Goal: Task Accomplishment & Management: Use online tool/utility

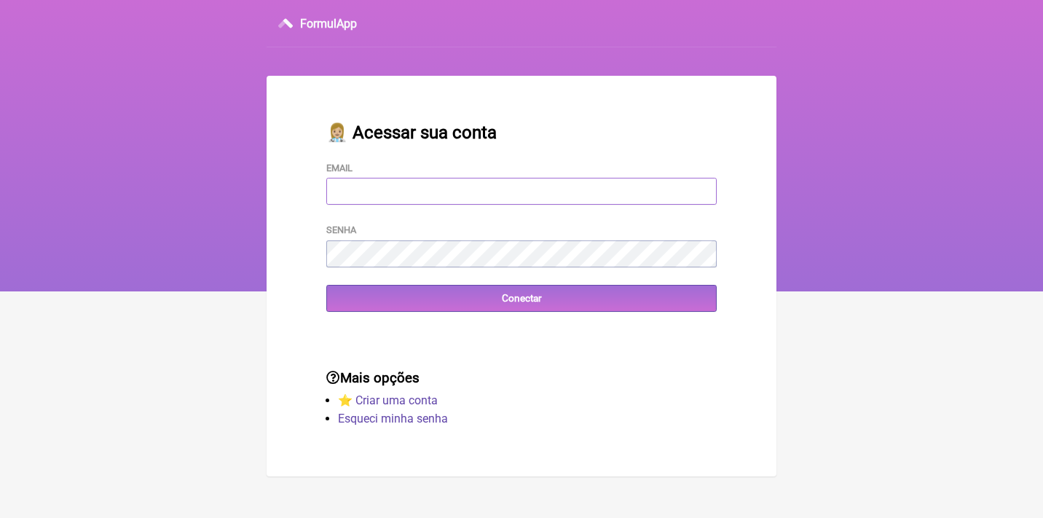
type input "[EMAIL_ADDRESS][DOMAIN_NAME]"
click at [521, 297] on input "Conectar" at bounding box center [521, 298] width 390 height 27
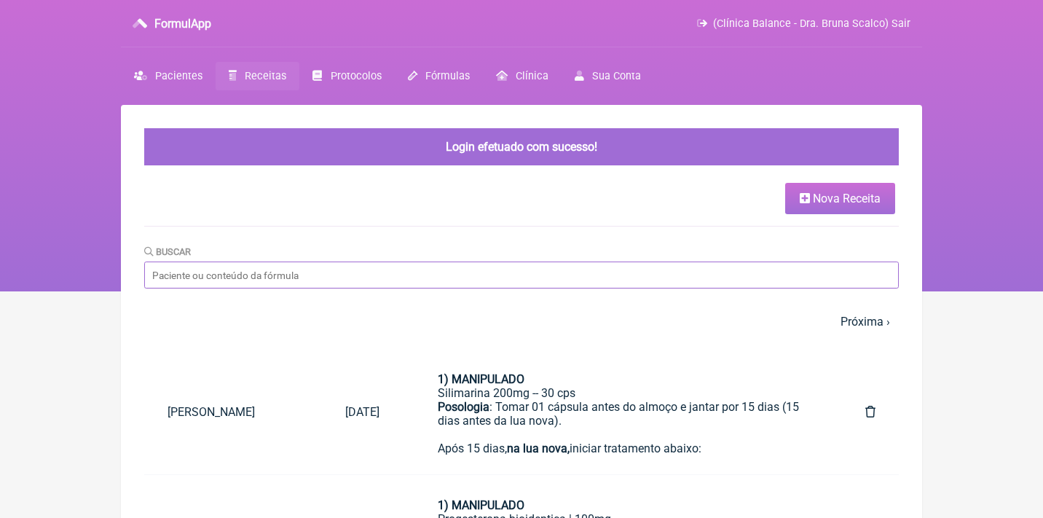
click at [291, 278] on input "Buscar" at bounding box center [521, 274] width 754 height 27
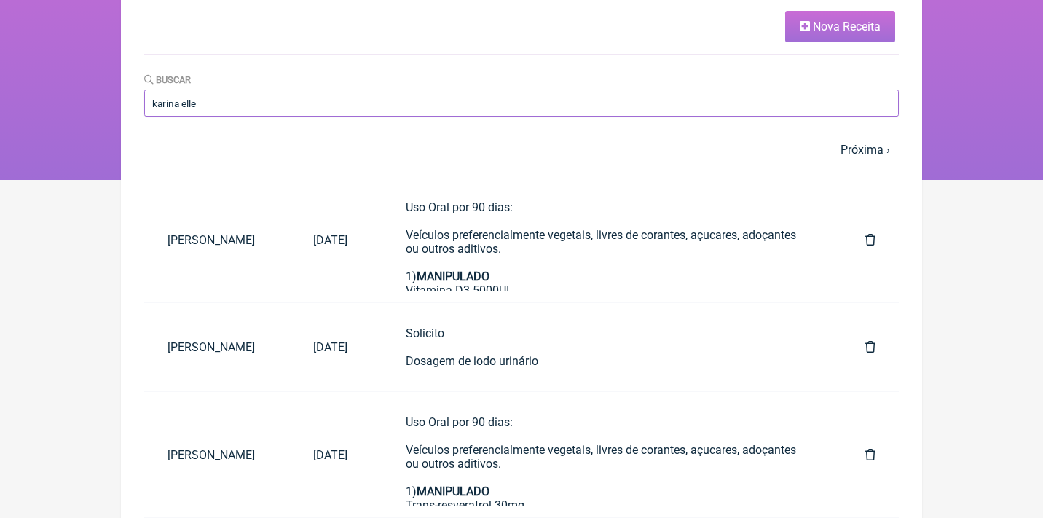
scroll to position [122, 0]
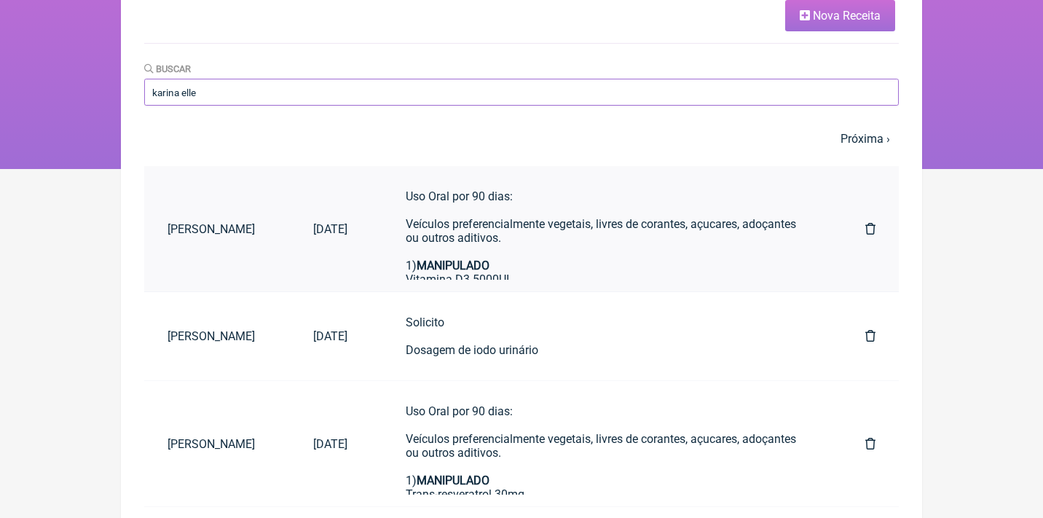
type input "karina elle"
click at [523, 235] on div "Uso Oral por 90 dias: Veículos preferencialmente vegetais, livres de corantes, …" at bounding box center [606, 216] width 401 height 55
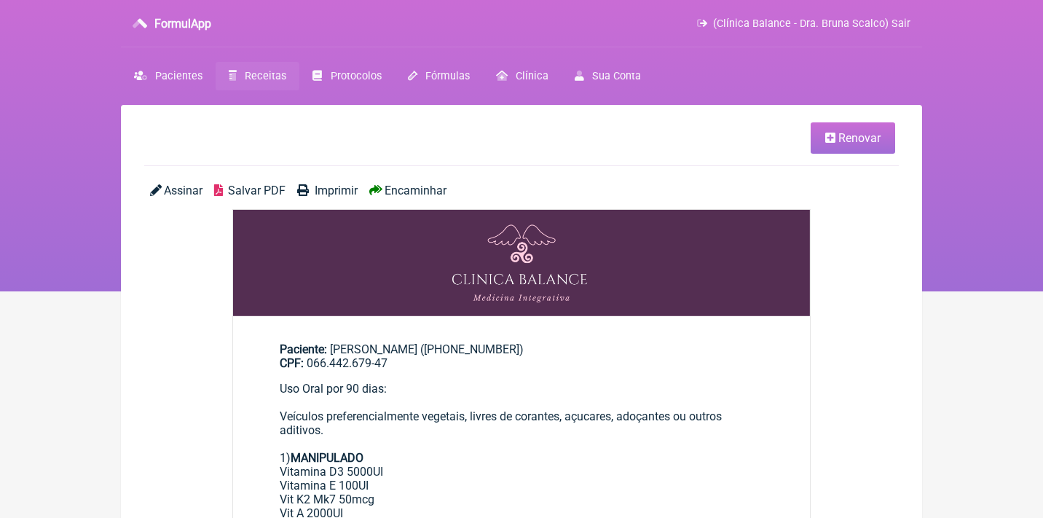
click at [815, 141] on link "Renovar" at bounding box center [853, 137] width 84 height 31
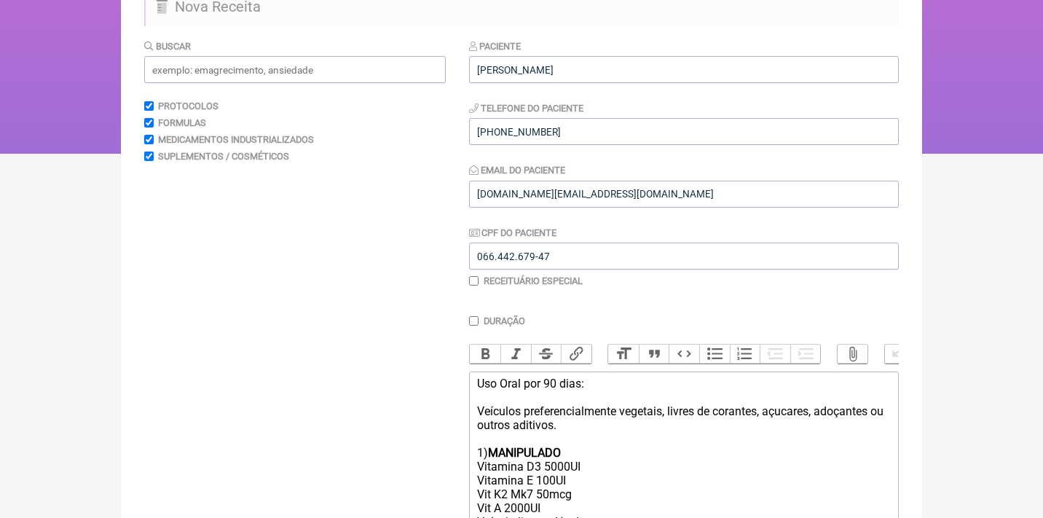
scroll to position [168, 0]
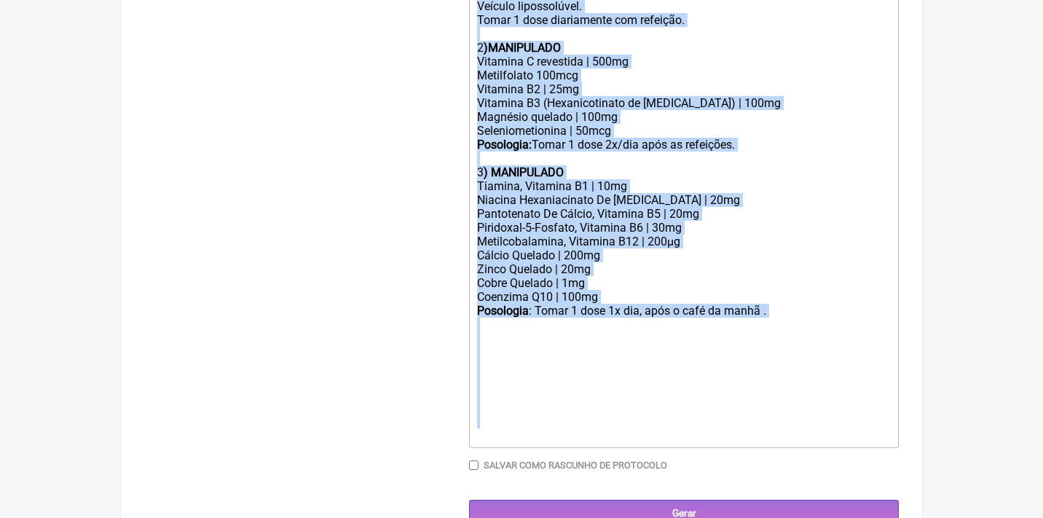
drag, startPoint x: 476, startPoint y: 372, endPoint x: 546, endPoint y: 578, distance: 216.9
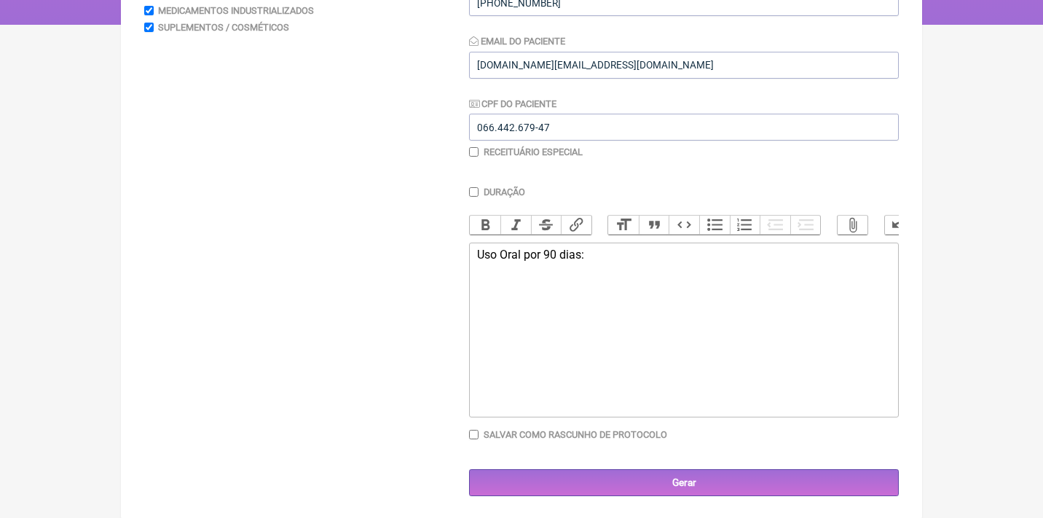
type trix-editor "<div>Uso Oral por 90 dias:<br><br><br></div>"
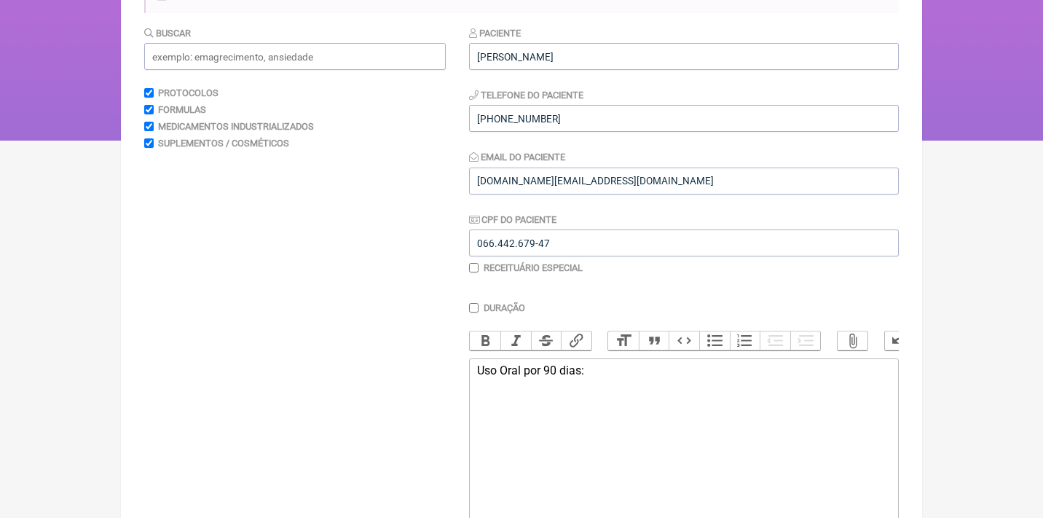
scroll to position [20, 0]
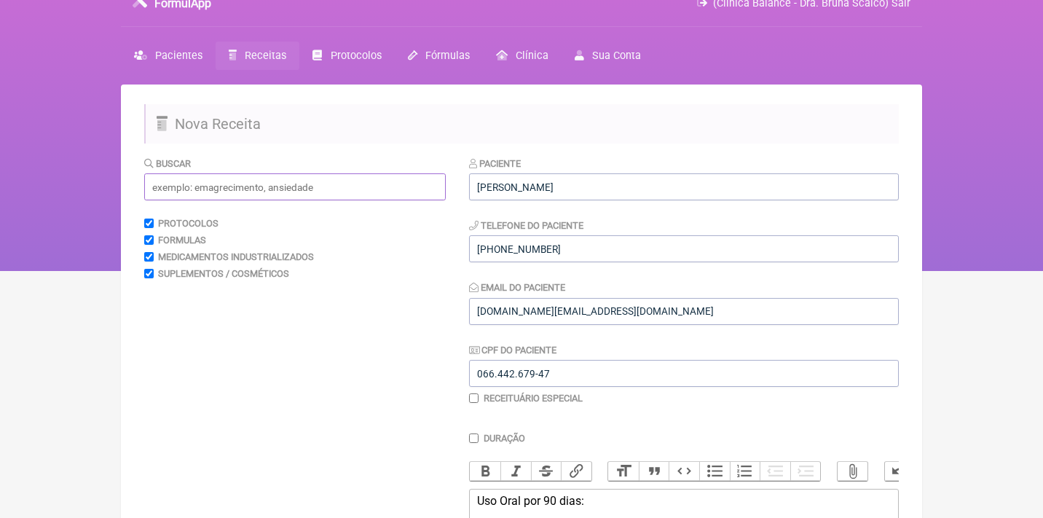
click at [320, 184] on input "text" at bounding box center [295, 186] width 302 height 27
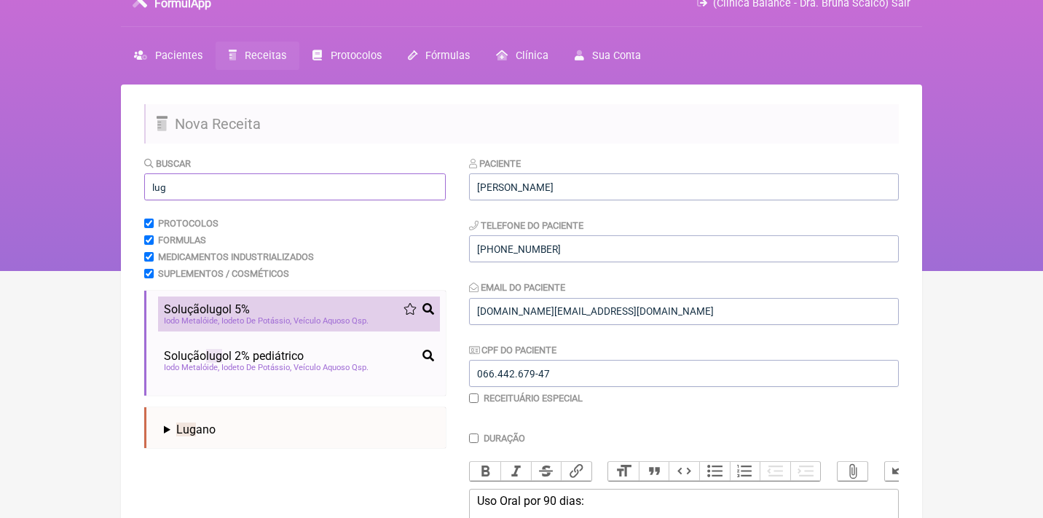
type input "lug"
click at [275, 316] on span "Iodeto De Potássio" at bounding box center [256, 320] width 70 height 9
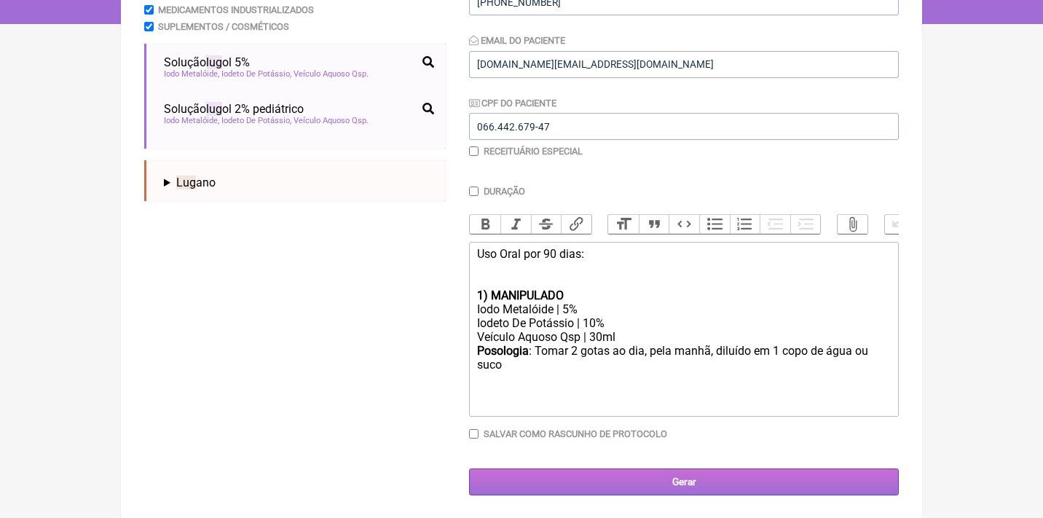
scroll to position [267, 0]
click at [654, 484] on input "Gerar" at bounding box center [684, 482] width 430 height 27
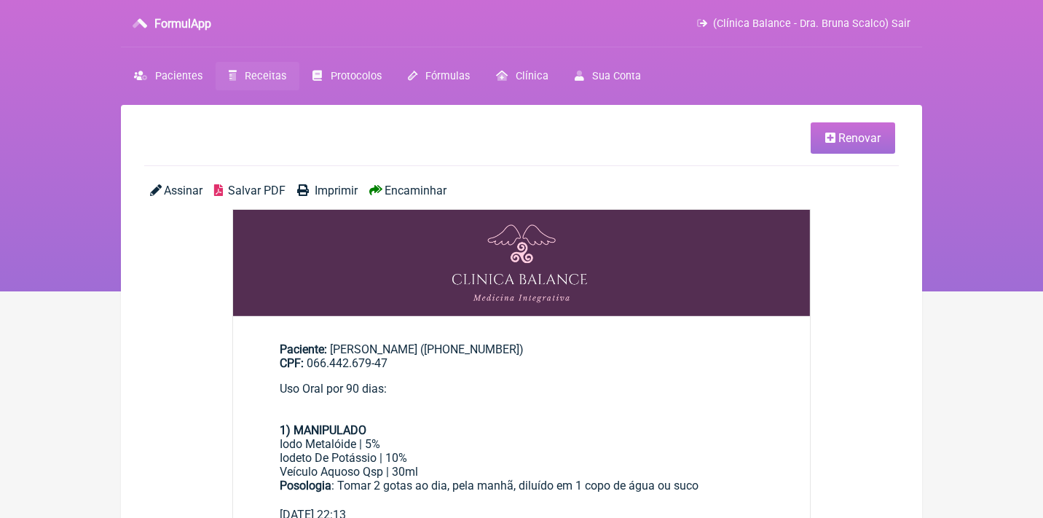
click at [264, 192] on span "Salvar PDF" at bounding box center [257, 191] width 58 height 14
click at [277, 70] on span "Receitas" at bounding box center [266, 76] width 42 height 12
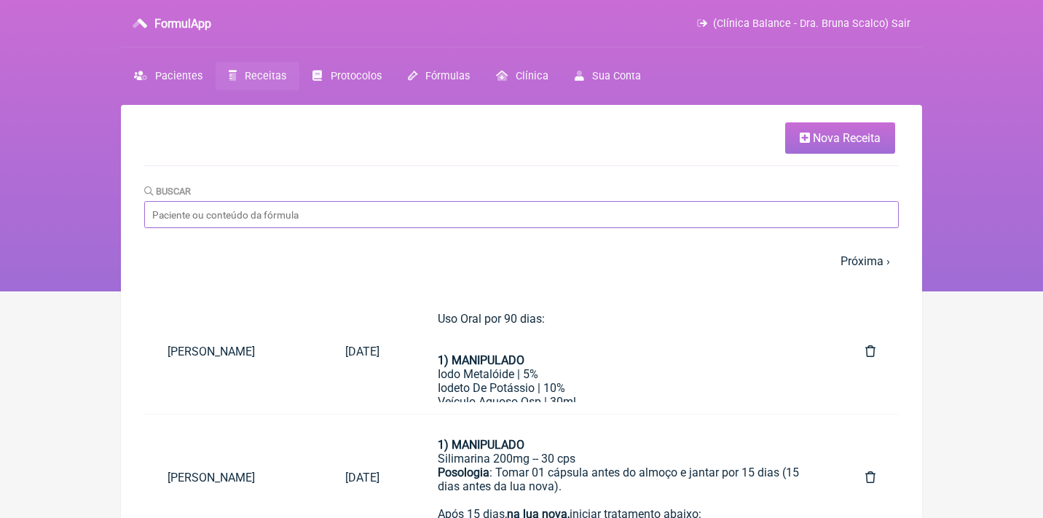
click at [276, 208] on input "Buscar" at bounding box center [521, 214] width 754 height 27
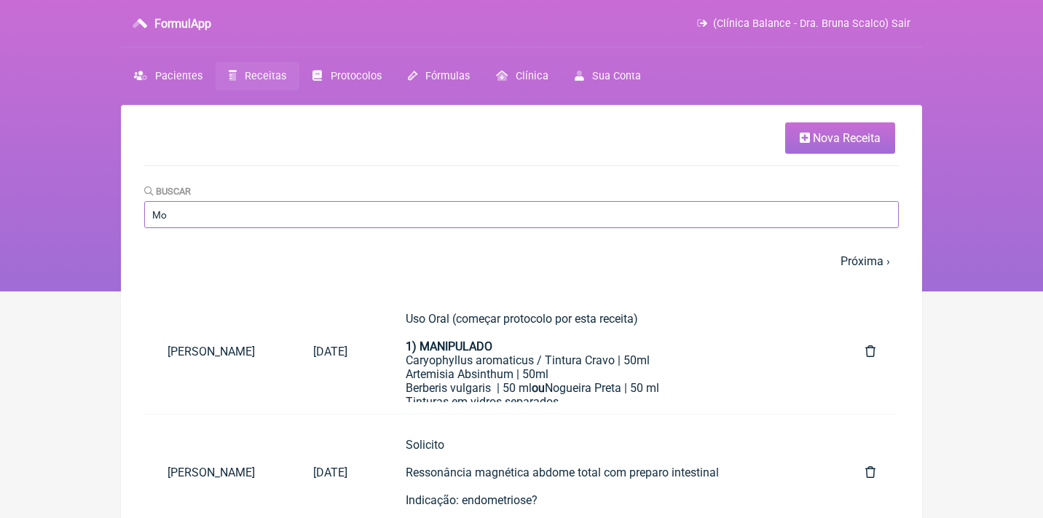
type input "M"
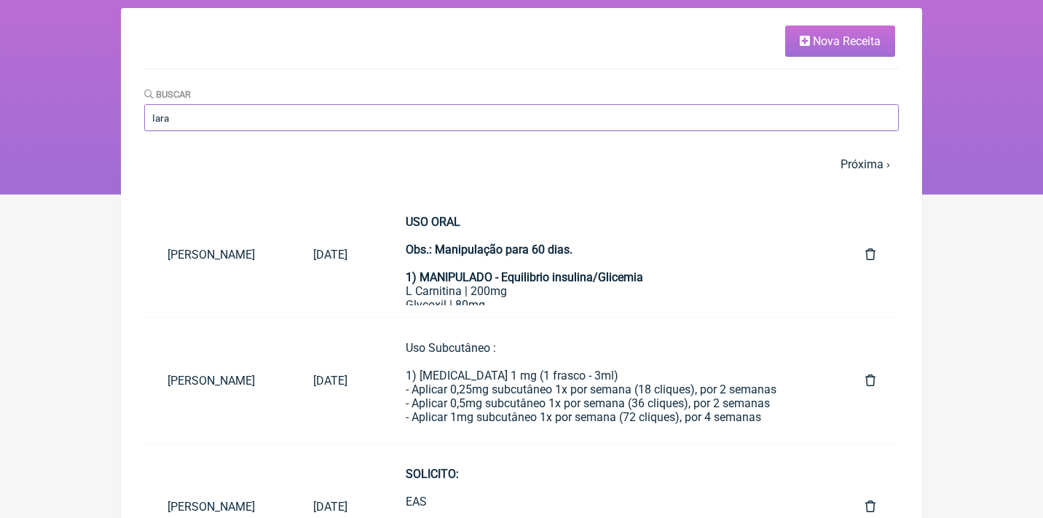
scroll to position [98, 0]
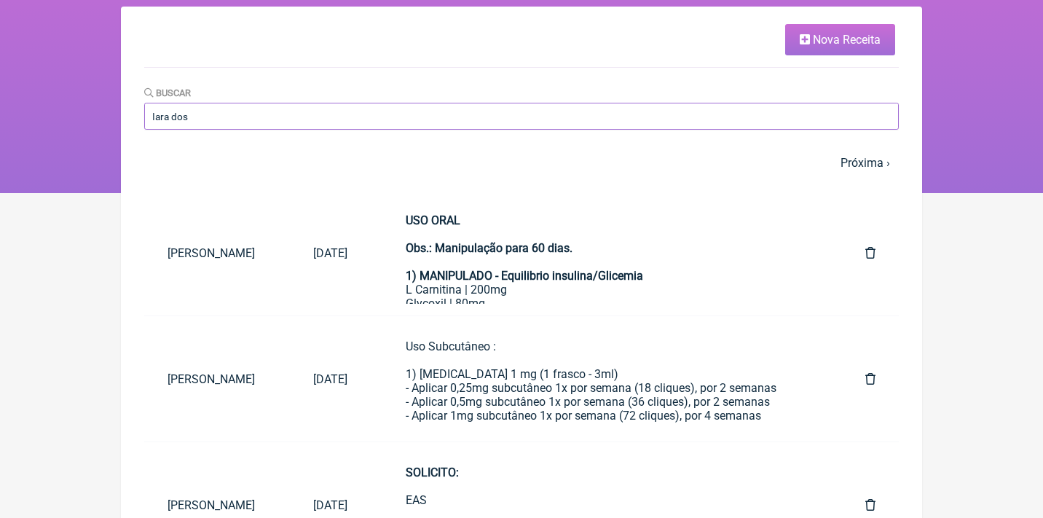
type input "Iara dos s"
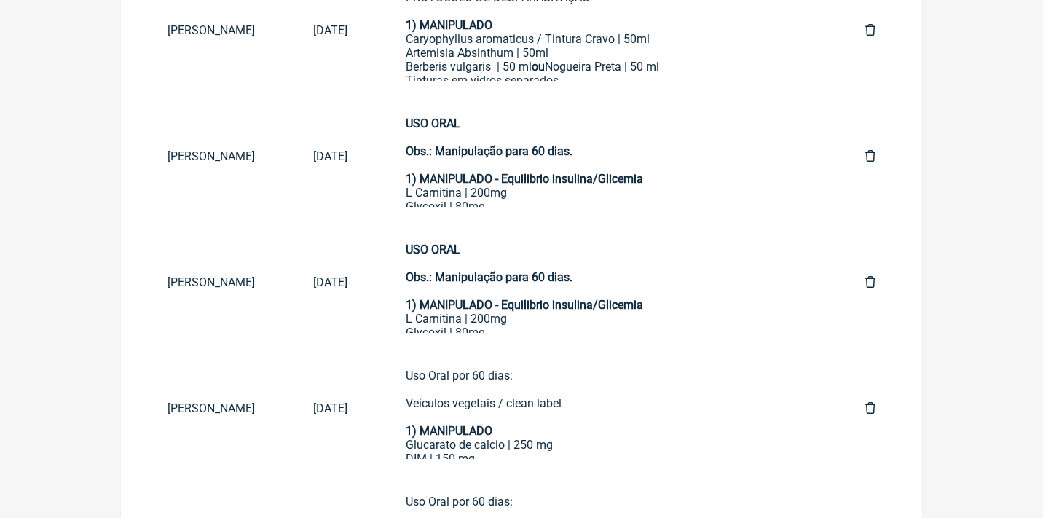
scroll to position [323, 0]
